Goal: Find contact information: Find contact information

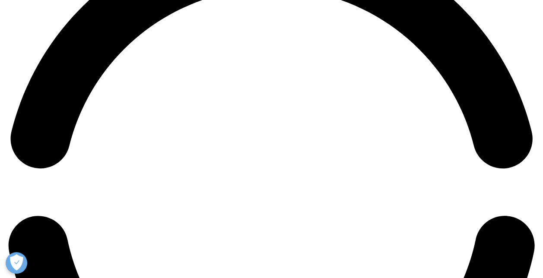
scroll to position [1161, 0]
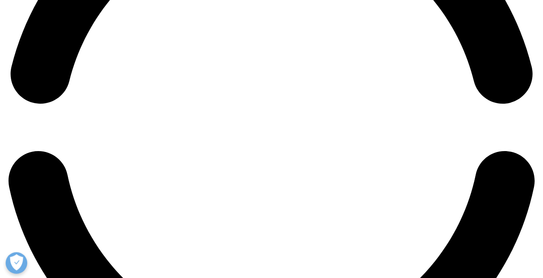
scroll to position [1248, 0]
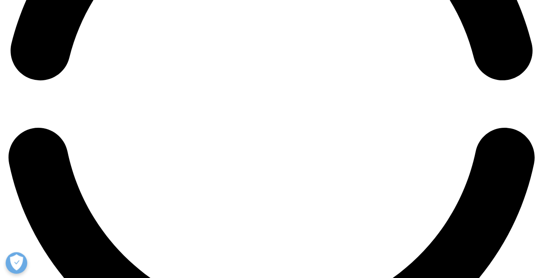
drag, startPoint x: 230, startPoint y: 100, endPoint x: 224, endPoint y: 97, distance: 6.8
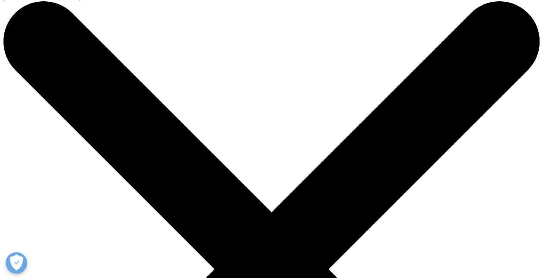
scroll to position [0, 0]
